Goal: Connect with others: Connect with others

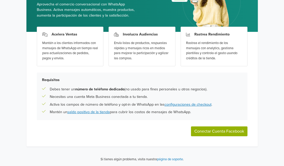
scroll to position [54, 0]
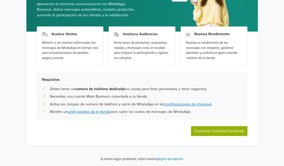
click at [278, 64] on div "WhatsApp Commerce Conecta con tus clientes usando WhatsApp Commerce Aprovecha e…" at bounding box center [142, 56] width 284 height 220
click at [203, 104] on link "configuraciones de checkout" at bounding box center [187, 104] width 47 height 4
click at [92, 112] on link "saldo positivo de la tienda" at bounding box center [88, 111] width 42 height 4
click at [209, 131] on button "Conectar Cuenta Facebook" at bounding box center [219, 131] width 56 height 10
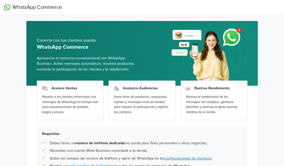
drag, startPoint x: 221, startPoint y: 115, endPoint x: 223, endPoint y: 123, distance: 8.3
click at [223, 122] on div "Acelera Ventas Mantén a los clientes informados con mensajes de WhatsApp en tie…" at bounding box center [141, 143] width 231 height 115
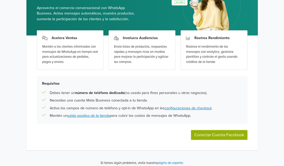
scroll to position [50, 0]
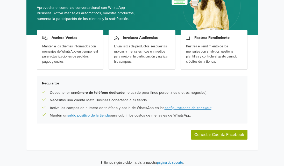
click at [232, 133] on button "Conectar Cuenta Facebook" at bounding box center [219, 135] width 56 height 10
click at [191, 130] on button "Conectar Cuenta Facebook" at bounding box center [219, 135] width 56 height 10
click at [215, 135] on button "Conectar Cuenta Facebook" at bounding box center [219, 135] width 56 height 10
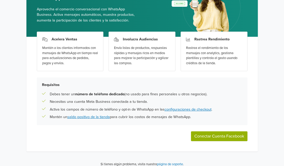
scroll to position [49, 0]
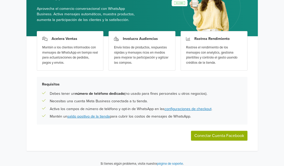
click at [213, 134] on button "Conectar Cuenta Facebook" at bounding box center [219, 136] width 56 height 10
